Goal: Task Accomplishment & Management: Use online tool/utility

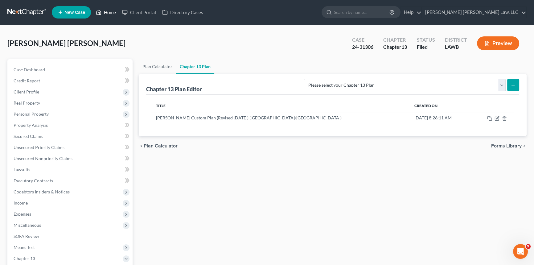
click at [112, 13] on link "Home" at bounding box center [106, 12] width 26 height 11
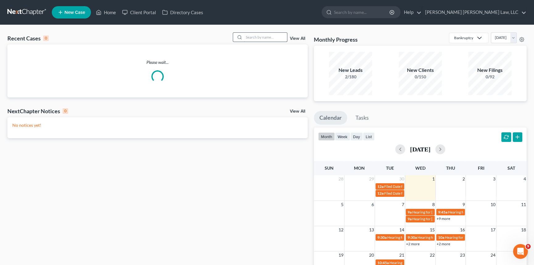
click at [259, 35] on input "search" at bounding box center [265, 37] width 43 height 9
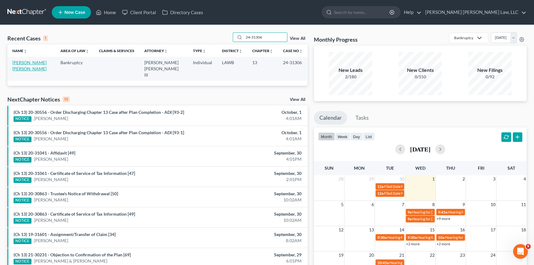
type input "24-31306"
click at [40, 61] on link "[PERSON_NAME] [PERSON_NAME]" at bounding box center [29, 65] width 34 height 11
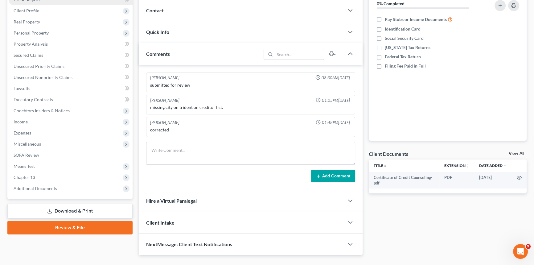
scroll to position [93, 0]
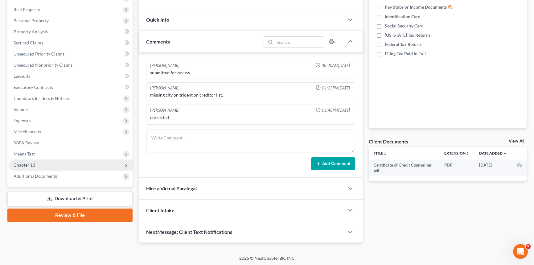
click at [42, 163] on span "Chapter 13" at bounding box center [71, 164] width 124 height 11
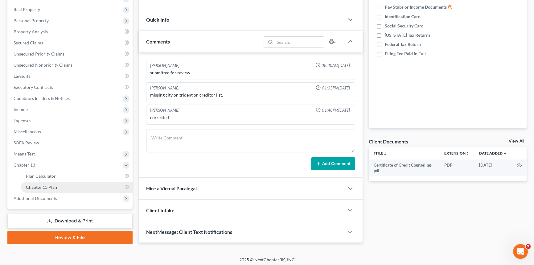
click at [47, 184] on span "Chapter 13 Plan" at bounding box center [41, 186] width 31 height 5
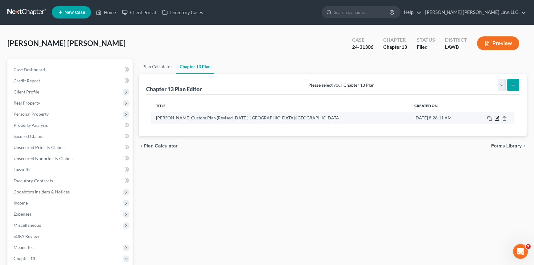
click at [498, 118] on icon "button" at bounding box center [497, 118] width 5 height 5
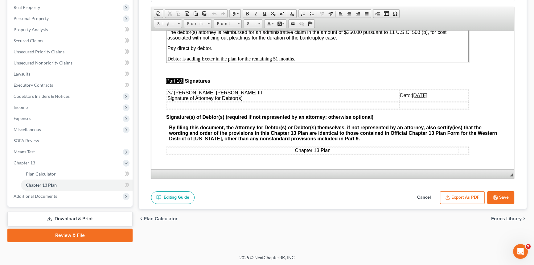
scroll to position [2095, 0]
click at [412, 93] on u "[DATE]" at bounding box center [419, 94] width 15 height 5
drag, startPoint x: 380, startPoint y: 92, endPoint x: 385, endPoint y: 93, distance: 4.4
click at [412, 93] on u "[DATE]" at bounding box center [419, 94] width 15 height 5
click at [474, 198] on button "Export as PDF" at bounding box center [462, 197] width 45 height 13
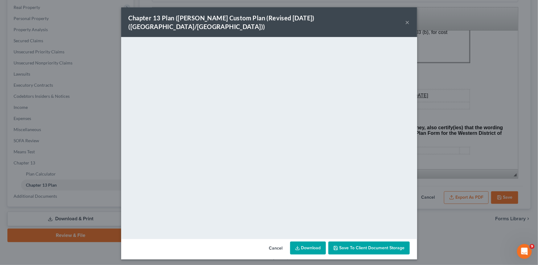
click at [407, 18] on button "×" at bounding box center [407, 21] width 4 height 7
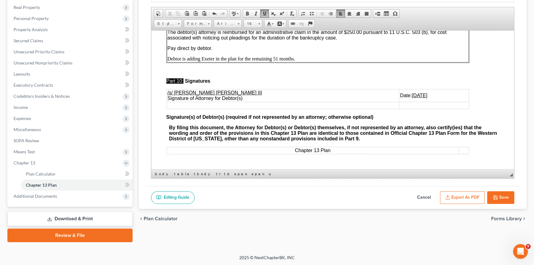
click at [501, 196] on button "Save" at bounding box center [500, 197] width 27 height 13
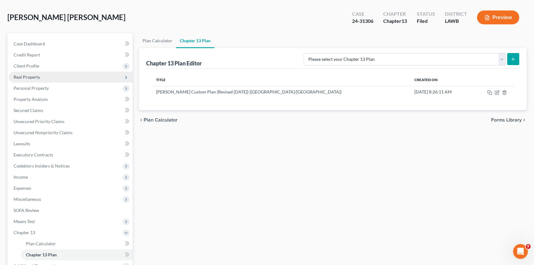
scroll to position [96, 0]
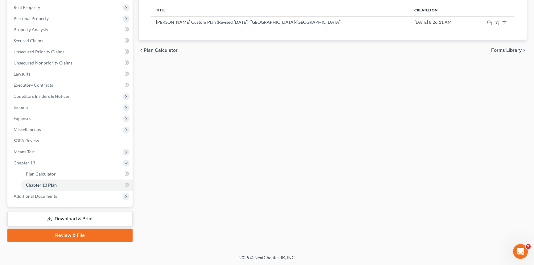
click at [91, 220] on link "Download & Print" at bounding box center [69, 219] width 125 height 14
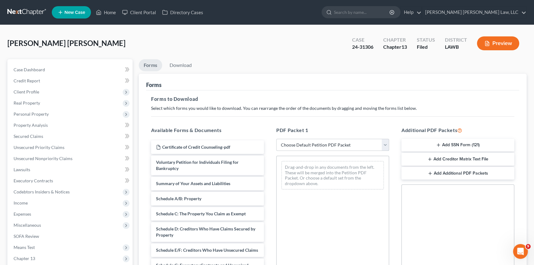
click at [324, 147] on select "Choose Default Petition PDF Packet Complete Bankruptcy Petition (all forms and …" at bounding box center [332, 145] width 113 height 12
select select "2"
click at [276, 139] on select "Choose Default Petition PDF Packet Complete Bankruptcy Petition (all forms and …" at bounding box center [332, 145] width 113 height 12
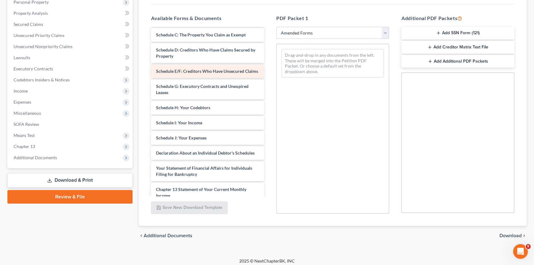
scroll to position [112, 0]
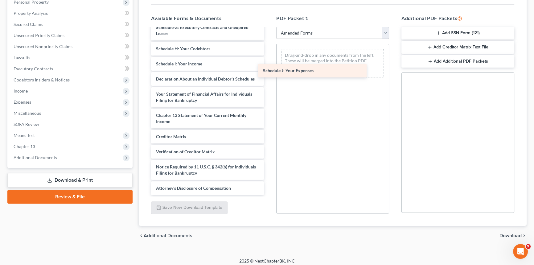
drag, startPoint x: 195, startPoint y: 83, endPoint x: 302, endPoint y: 71, distance: 108.0
click at [269, 71] on div "Schedule J: Your Expenses Voluntary Petition for Individuals Filing for Bankrup…" at bounding box center [207, 56] width 123 height 277
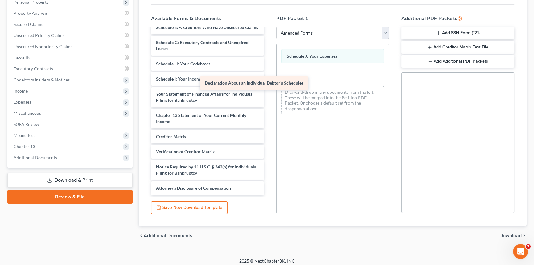
scroll to position [102, 0]
drag, startPoint x: 243, startPoint y: 79, endPoint x: 313, endPoint y: 79, distance: 69.7
click at [269, 78] on div "Declaration About an Individual Debtor's Schedules Voluntary Petition for Indiv…" at bounding box center [207, 64] width 123 height 262
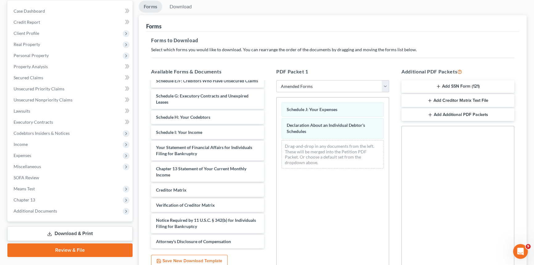
scroll to position [0, 0]
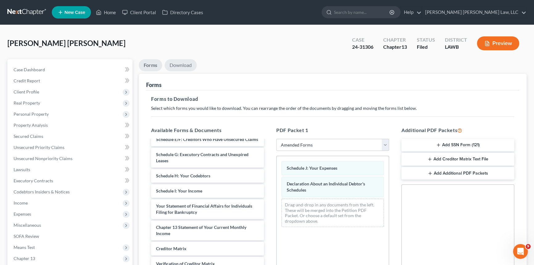
click at [183, 61] on link "Download" at bounding box center [181, 65] width 32 height 12
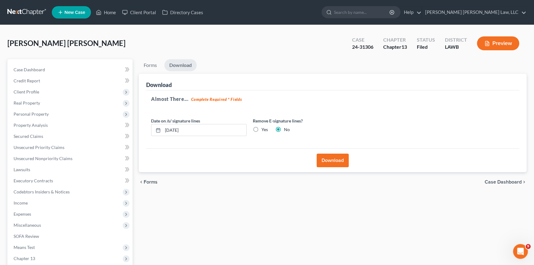
click at [332, 161] on button "Download" at bounding box center [333, 161] width 32 height 14
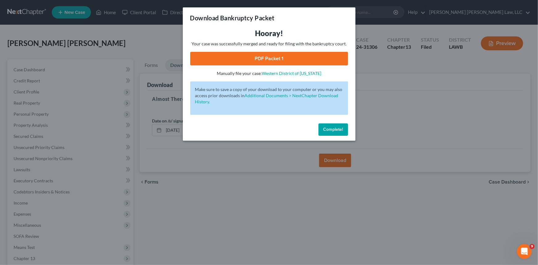
click at [292, 59] on link "PDF Packet 1" at bounding box center [269, 59] width 158 height 14
click at [337, 130] on span "Complete!" at bounding box center [333, 129] width 20 height 5
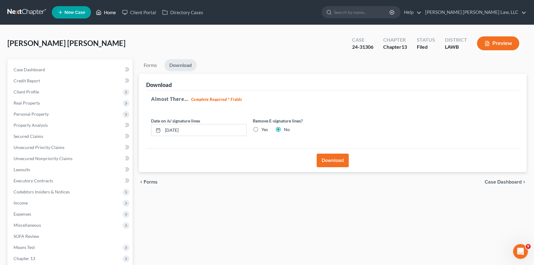
click at [112, 14] on link "Home" at bounding box center [106, 12] width 26 height 11
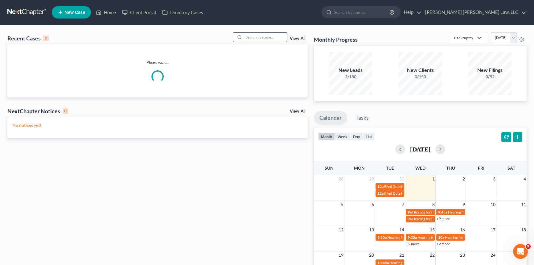
click at [251, 37] on input "search" at bounding box center [265, 37] width 43 height 9
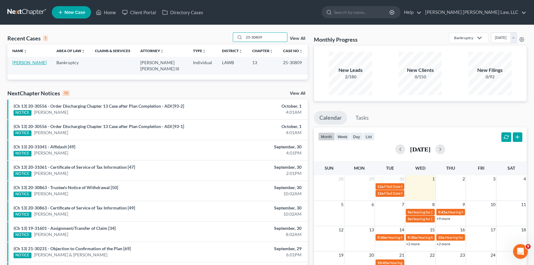
type input "25-30809"
click at [29, 63] on link "[PERSON_NAME]" at bounding box center [29, 62] width 34 height 5
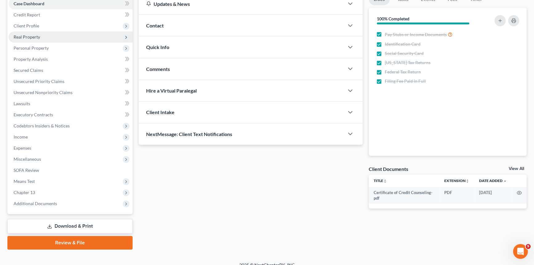
scroll to position [73, 0]
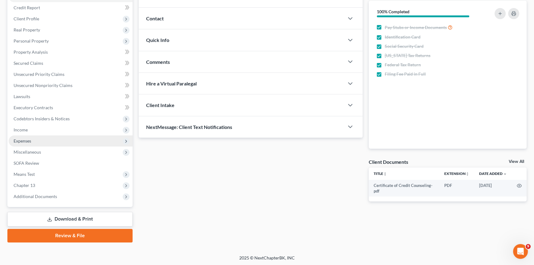
click at [34, 137] on span "Expenses" at bounding box center [71, 140] width 124 height 11
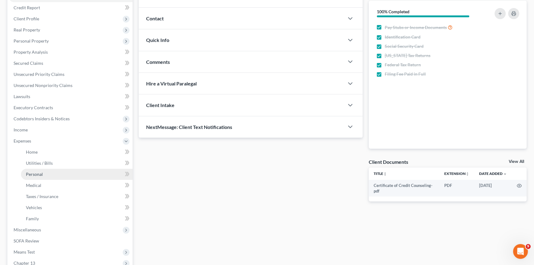
click at [43, 175] on link "Personal" at bounding box center [77, 174] width 112 height 11
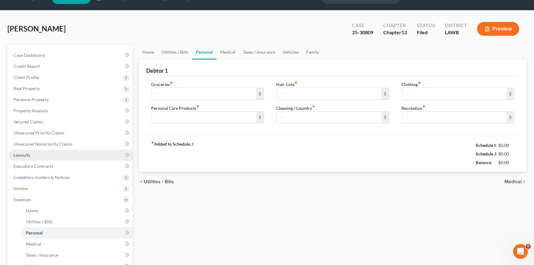
type input "200.00"
type input "0.00"
type input "100.00"
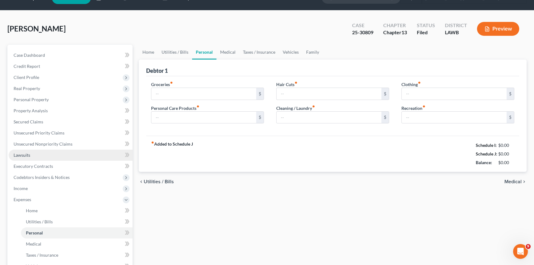
type input "0.00"
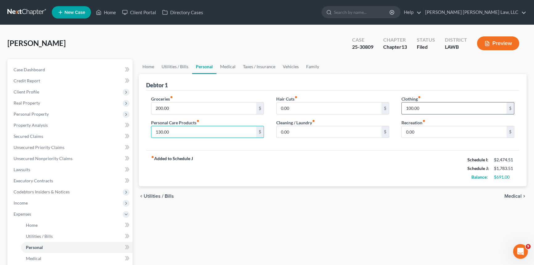
click at [429, 108] on input "100.00" at bounding box center [454, 108] width 105 height 12
click at [174, 130] on input "130.00" at bounding box center [203, 132] width 105 height 12
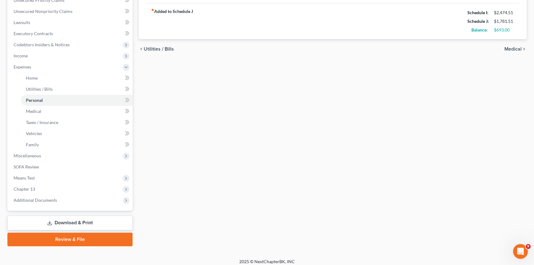
scroll to position [151, 0]
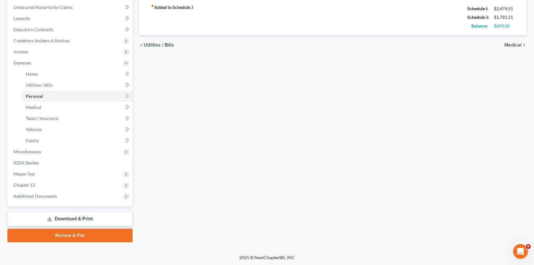
type input "128.00"
click at [117, 217] on link "Download & Print" at bounding box center [69, 219] width 125 height 14
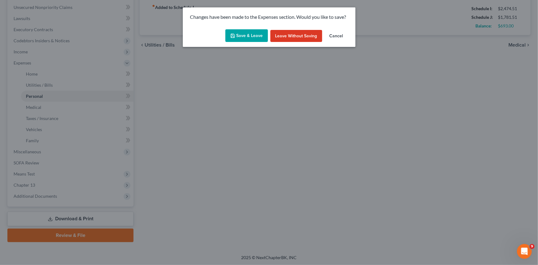
click at [253, 40] on button "Save & Leave" at bounding box center [246, 35] width 43 height 13
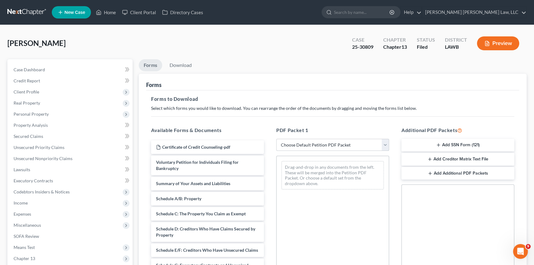
click at [329, 143] on select "Choose Default Petition PDF Packet Complete Bankruptcy Petition (all forms and …" at bounding box center [332, 145] width 113 height 12
select select "2"
click at [276, 139] on select "Choose Default Petition PDF Packet Complete Bankruptcy Petition (all forms and …" at bounding box center [332, 145] width 113 height 12
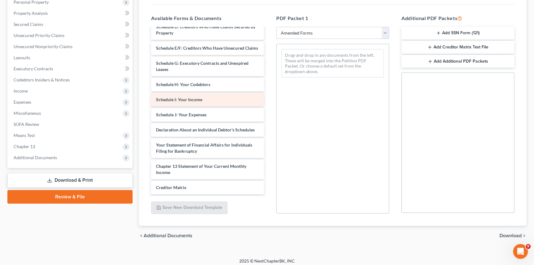
scroll to position [112, 0]
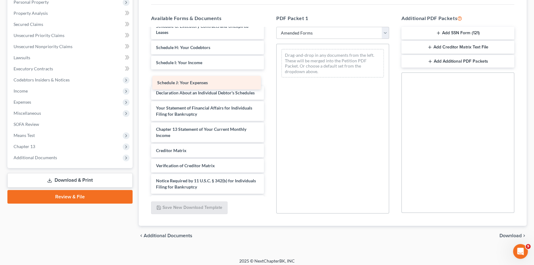
drag, startPoint x: 187, startPoint y: 80, endPoint x: 343, endPoint y: 75, distance: 156.1
click at [269, 75] on div "Schedule J: Your Expenses Voluntary Petition for Individuals Filing for Bankrup…" at bounding box center [207, 62] width 123 height 292
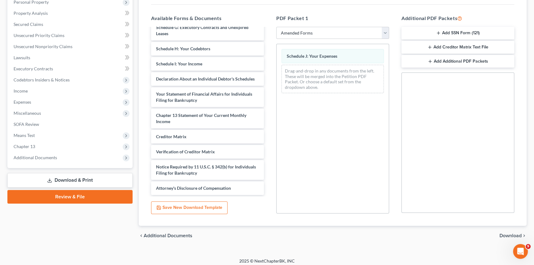
scroll to position [102, 0]
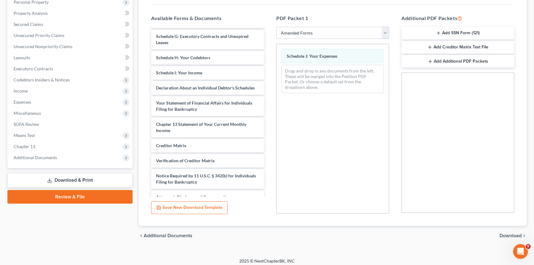
click at [269, 88] on div "Voluntary Petition for Individuals Filing for Bankruptcy Summary of Your Assets…" at bounding box center [207, 65] width 123 height 277
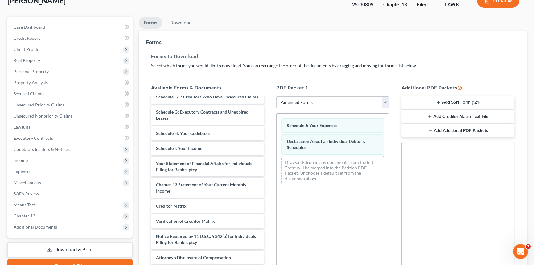
scroll to position [0, 0]
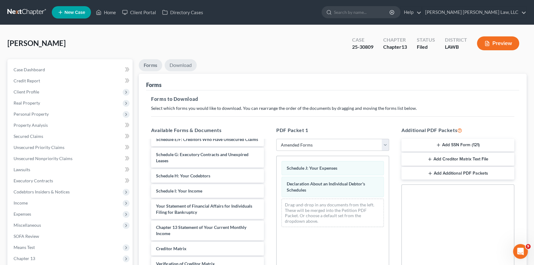
click at [182, 66] on link "Download" at bounding box center [181, 65] width 32 height 12
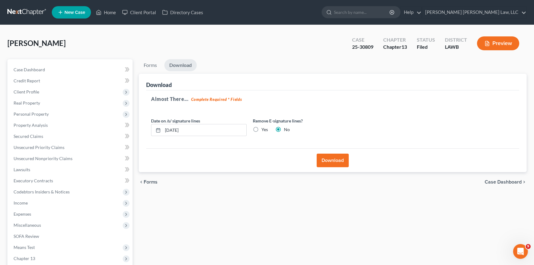
click at [329, 159] on button "Download" at bounding box center [333, 161] width 32 height 14
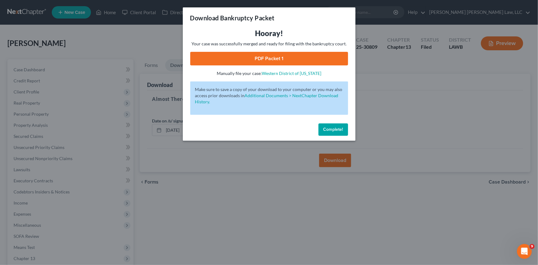
click at [253, 56] on link "PDF Packet 1" at bounding box center [269, 59] width 158 height 14
drag, startPoint x: 335, startPoint y: 131, endPoint x: 327, endPoint y: 132, distance: 7.3
click at [335, 131] on span "Complete!" at bounding box center [333, 129] width 20 height 5
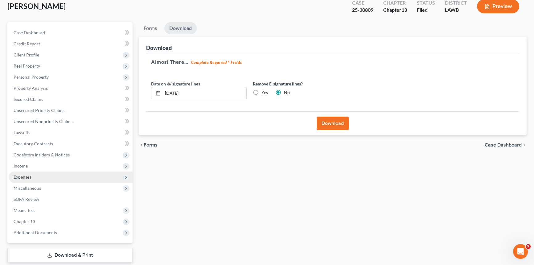
scroll to position [73, 0]
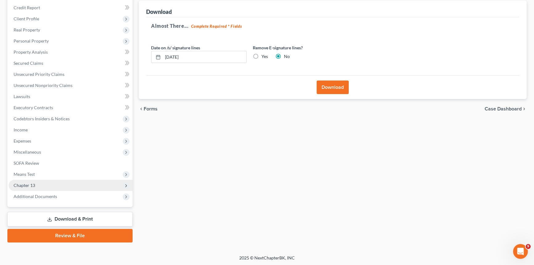
click at [69, 186] on span "Chapter 13" at bounding box center [71, 185] width 124 height 11
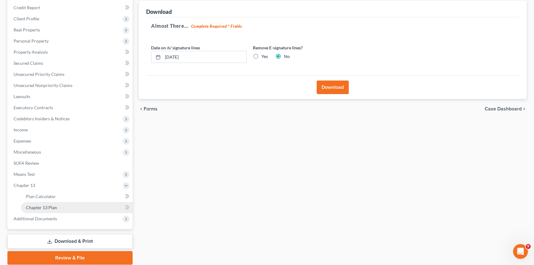
click at [72, 206] on link "Chapter 13 Plan" at bounding box center [77, 207] width 112 height 11
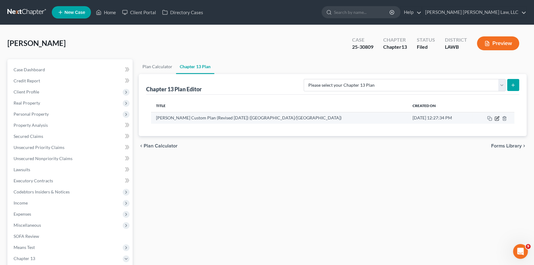
click at [497, 117] on icon "button" at bounding box center [497, 117] width 3 height 3
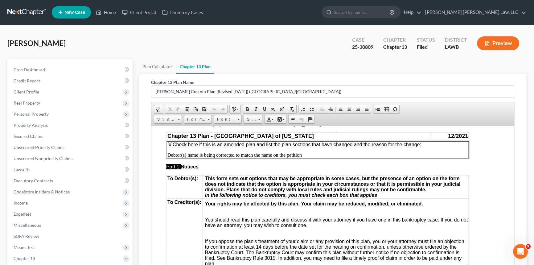
scroll to position [56, 0]
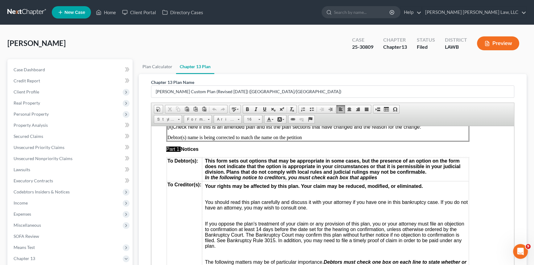
click at [182, 138] on p "Debtor(s) name is being corrected to match the name on the petition" at bounding box center [317, 137] width 301 height 6
drag, startPoint x: 181, startPoint y: 138, endPoint x: 303, endPoint y: 140, distance: 121.8
click at [303, 140] on p "Debtor(s) name is being corrected to match the name on the petition" at bounding box center [317, 137] width 301 height 6
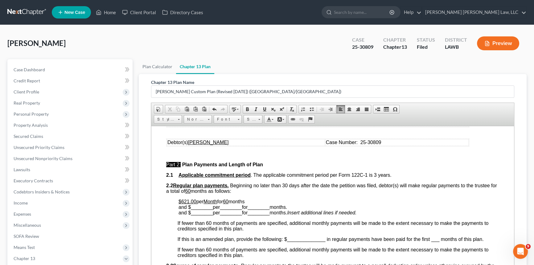
scroll to position [252, 0]
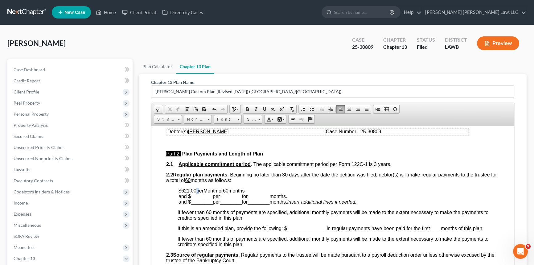
click at [197, 193] on span "per" at bounding box center [199, 190] width 7 height 5
click at [198, 193] on span "per" at bounding box center [199, 190] width 7 height 5
click at [261, 193] on span "has been paid in for the first 2 months through [DATE]" at bounding box center [254, 190] width 117 height 5
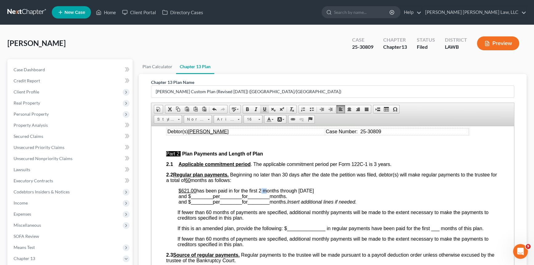
click at [264, 108] on span at bounding box center [264, 109] width 5 height 5
click at [201, 199] on span "________" at bounding box center [202, 195] width 22 height 5
click at [218, 199] on span "________" at bounding box center [224, 195] width 22 height 5
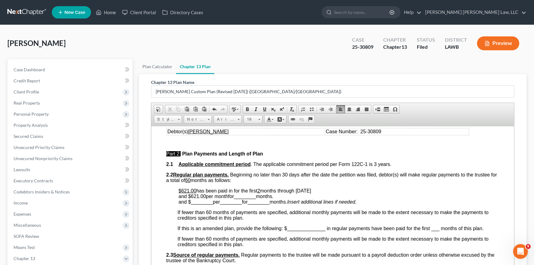
click at [246, 199] on span "________" at bounding box center [245, 195] width 22 height 5
click at [256, 199] on span "and $621.00 per month for 1 months." at bounding box center [217, 195] width 77 height 5
click at [195, 204] on span "________" at bounding box center [202, 201] width 22 height 5
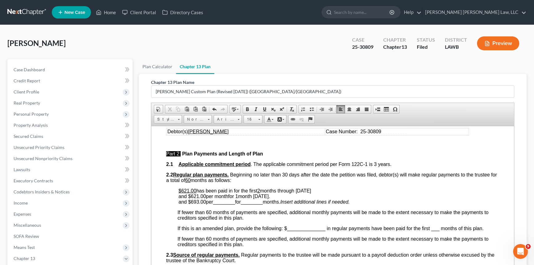
click at [223, 204] on span "________" at bounding box center [224, 201] width 22 height 5
click at [250, 204] on span "________" at bounding box center [245, 201] width 22 height 5
click at [258, 204] on span "and $693.00 per month for 57 months." at bounding box center [219, 201] width 80 height 5
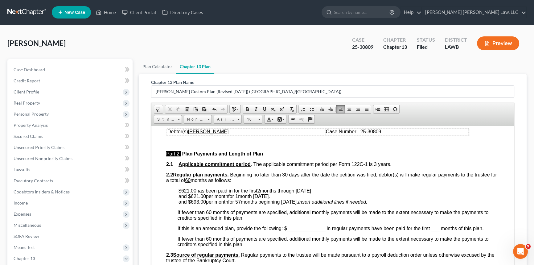
click at [200, 199] on span "and $621.00 per month for 1 month [DATE] ." at bounding box center [225, 195] width 92 height 5
drag, startPoint x: 265, startPoint y: 110, endPoint x: 259, endPoint y: 115, distance: 8.1
click at [265, 110] on span at bounding box center [264, 109] width 5 height 5
click at [197, 204] on span "and $693.00 per month for 57 months beginning [DATE]." at bounding box center [239, 201] width 120 height 5
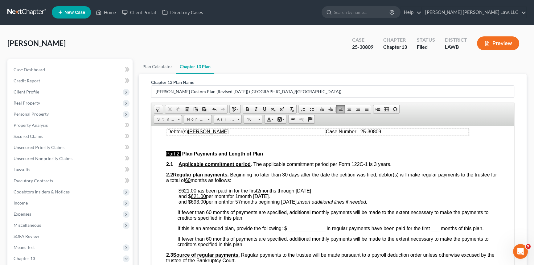
click at [197, 204] on span "and $693.00 per month for 57 months beginning [DATE]." at bounding box center [239, 201] width 120 height 5
click at [265, 105] on link "Underline" at bounding box center [264, 109] width 9 height 8
click at [224, 199] on span "and $ 621.00 per month for 1 month [DATE] ." at bounding box center [225, 195] width 92 height 5
drag, startPoint x: 264, startPoint y: 109, endPoint x: 90, endPoint y: 23, distance: 194.1
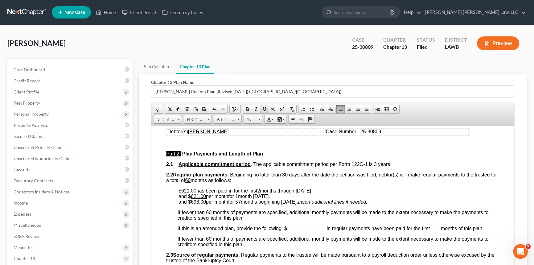
click at [264, 109] on span at bounding box center [264, 109] width 5 height 5
click at [224, 204] on span "and $ 693.00 per month for 57 months beginning [DATE]." at bounding box center [239, 201] width 120 height 5
click at [263, 107] on span at bounding box center [264, 109] width 5 height 5
click at [239, 199] on span "and $ 621.00 per month for 1 month [DATE] ." at bounding box center [224, 195] width 90 height 5
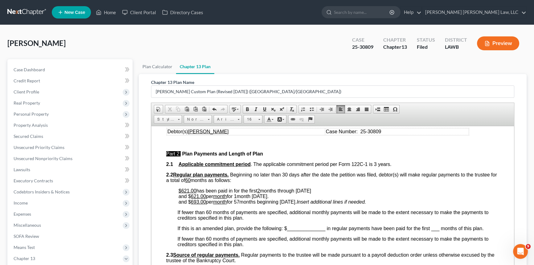
click at [239, 199] on span "and $ 621.00 per month for 1 month [DATE] ." at bounding box center [224, 195] width 90 height 5
click at [238, 199] on span "and $ 621.00 per month for 1 month [DATE] ." at bounding box center [224, 195] width 90 height 5
click at [262, 109] on span at bounding box center [264, 109] width 5 height 5
click at [240, 204] on span "and $ 693.00 per month for 57 months beginning [DATE]." at bounding box center [238, 201] width 118 height 5
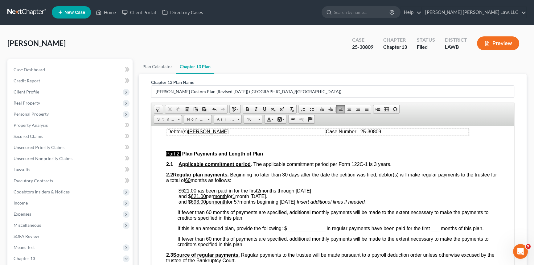
click at [240, 204] on span "and $ 693.00 per month for 57 months beginning [DATE]." at bounding box center [238, 201] width 118 height 5
click at [265, 108] on span at bounding box center [264, 109] width 5 height 5
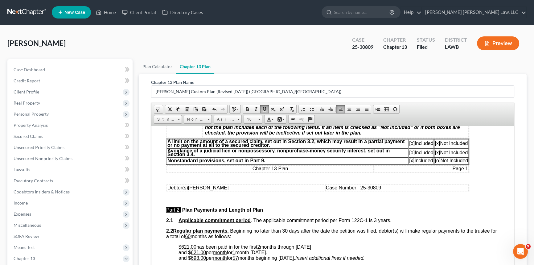
scroll to position [0, 0]
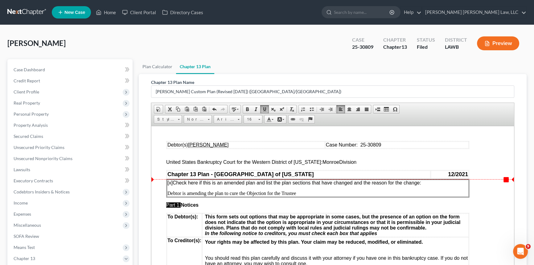
click at [425, 183] on p "[x] Check here if this is an amended plan and list the plan sections that have …" at bounding box center [317, 183] width 301 height 6
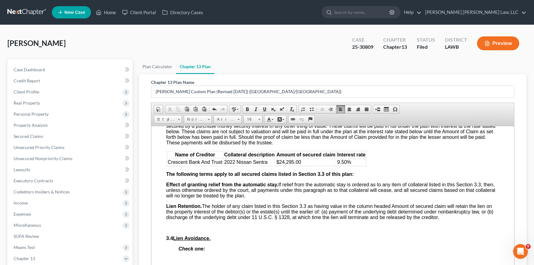
scroll to position [729, 0]
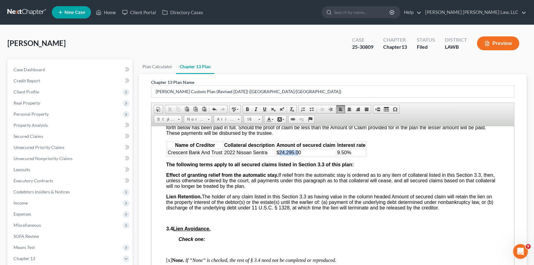
drag, startPoint x: 279, startPoint y: 177, endPoint x: 299, endPoint y: 178, distance: 20.4
click at [299, 155] on span "$24,295.00" at bounding box center [289, 152] width 25 height 5
